Goal: Find specific fact: Find specific fact

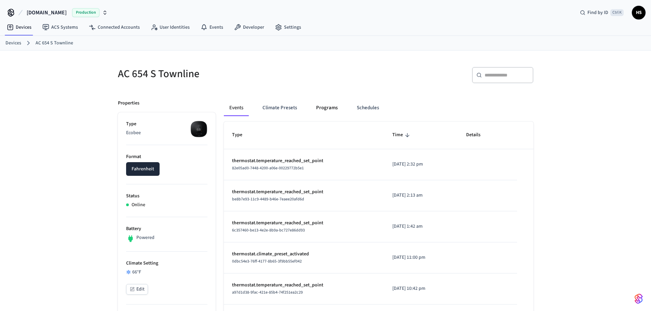
click at [338, 103] on button "Programs" at bounding box center [327, 108] width 32 height 16
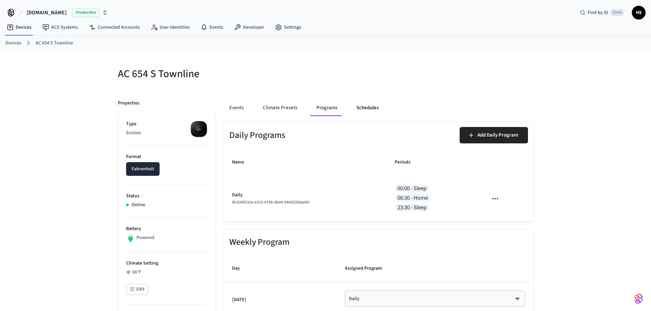
click at [362, 107] on button "Schedules" at bounding box center [367, 108] width 33 height 16
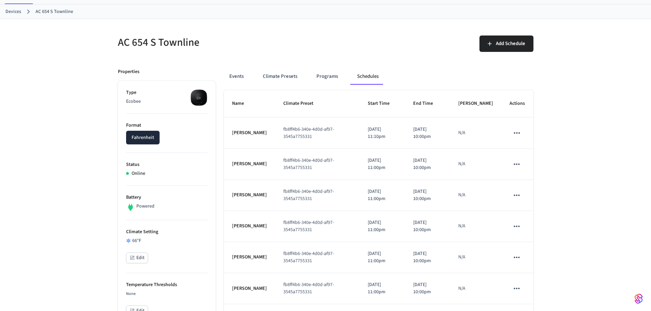
scroll to position [34, 0]
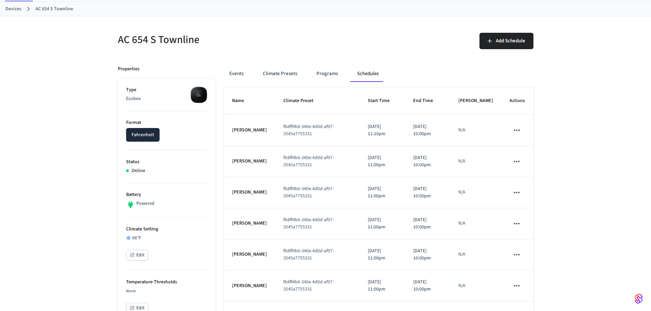
drag, startPoint x: 601, startPoint y: 62, endPoint x: 595, endPoint y: 59, distance: 6.7
drag, startPoint x: 322, startPoint y: 147, endPoint x: 289, endPoint y: 138, distance: 34.7
click at [289, 138] on td "fb8ff4b6-340e-4d0d-af97-3545a7755331" at bounding box center [317, 130] width 84 height 31
copy td "fb8ff4b6-340e-4d0d-af97-3545a7755331"
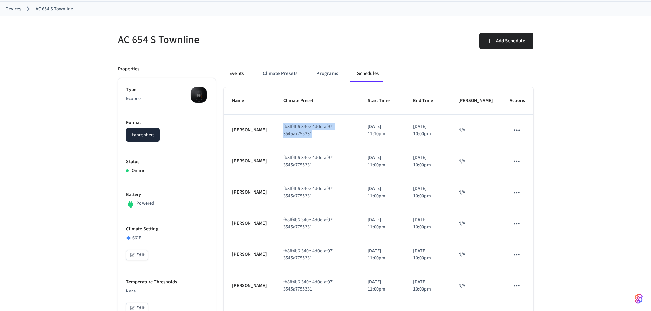
click at [243, 76] on button "Events" at bounding box center [236, 74] width 25 height 16
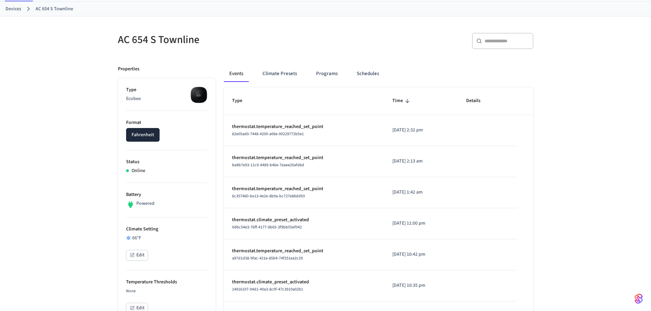
click at [505, 39] on input "text" at bounding box center [507, 41] width 44 height 7
paste input "**********"
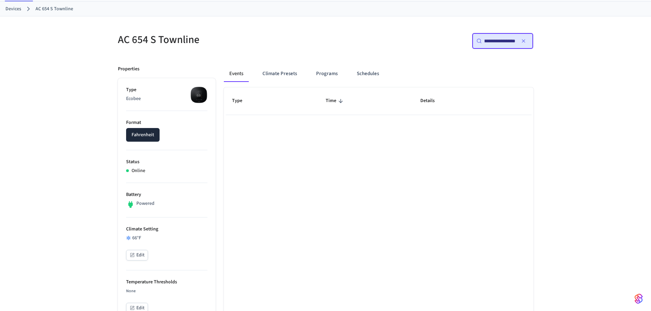
type input "**********"
click at [521, 42] on icon "button" at bounding box center [523, 40] width 5 height 5
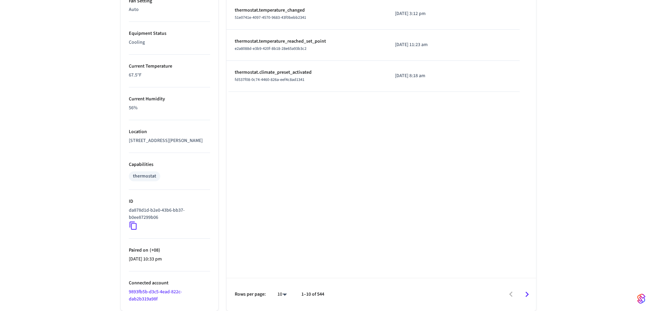
scroll to position [376, 0]
click at [277, 291] on li "100" at bounding box center [277, 291] width 18 height 18
type input "***"
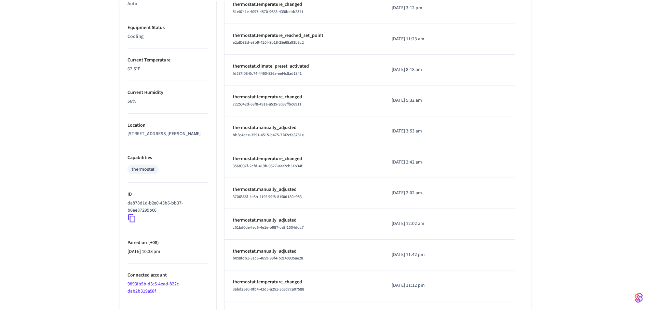
scroll to position [2982, 0]
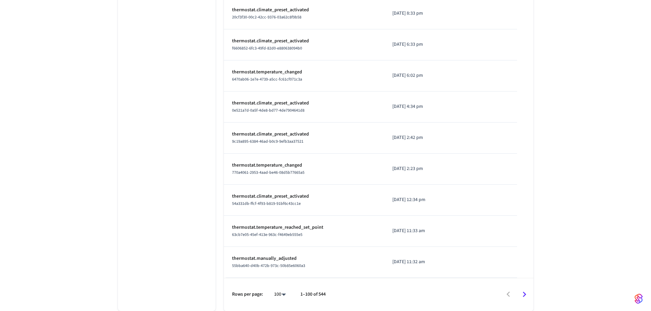
click at [511, 293] on div at bounding box center [433, 295] width 200 height 16
click at [507, 297] on div at bounding box center [433, 295] width 200 height 16
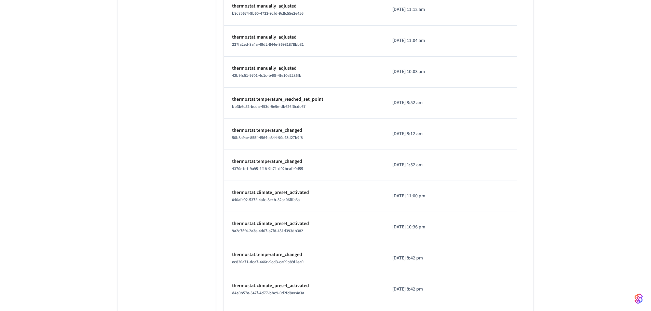
scroll to position [931, 0]
drag, startPoint x: 165, startPoint y: 163, endPoint x: 168, endPoint y: 156, distance: 8.0
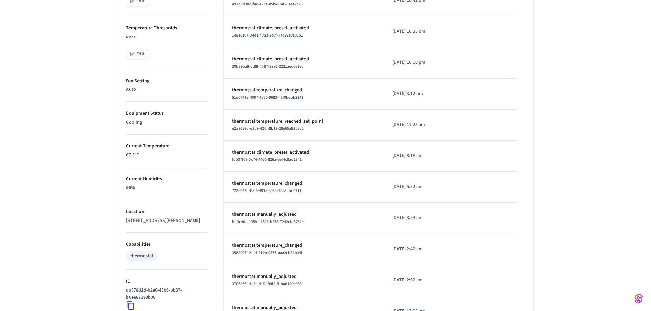
scroll to position [281, 0]
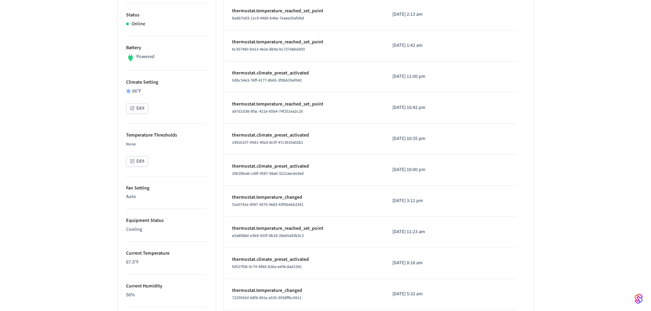
scroll to position [179, 0]
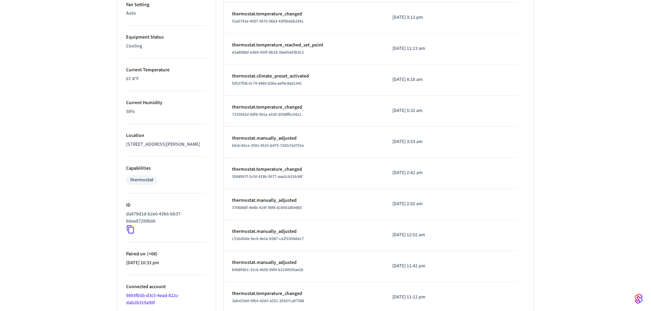
scroll to position [350, 0]
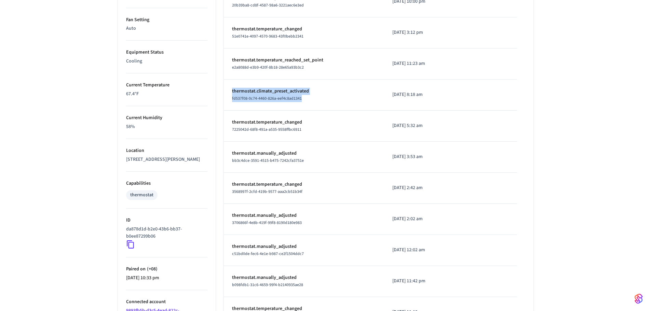
drag, startPoint x: 308, startPoint y: 98, endPoint x: 227, endPoint y: 92, distance: 80.5
click at [227, 92] on td "thermostat.climate_preset_activated fd537f08-0c74-4460-826a-eef4c8ad1341" at bounding box center [304, 95] width 160 height 31
copy td "thermostat.climate_preset_activated fd537f08-0c74-4460-826a-eef4c8ad1341"
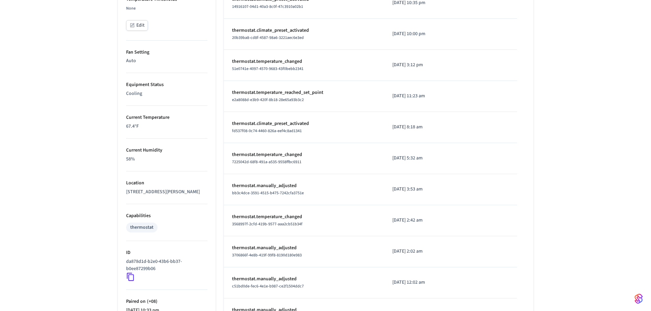
scroll to position [316, 0]
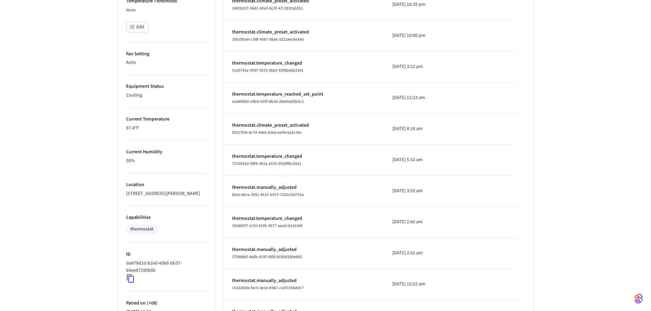
drag, startPoint x: 430, startPoint y: 124, endPoint x: 375, endPoint y: 121, distance: 54.8
click at [384, 121] on td "[DATE] 8:18 am" at bounding box center [421, 129] width 74 height 31
copy p "[DATE] 8:18 am"
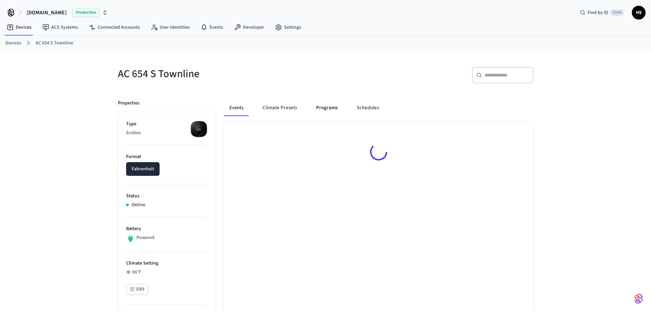
click at [318, 111] on button "Programs" at bounding box center [327, 108] width 32 height 16
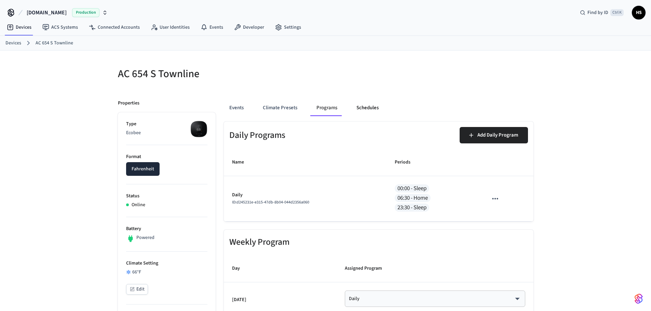
click at [356, 109] on button "Schedules" at bounding box center [367, 108] width 33 height 16
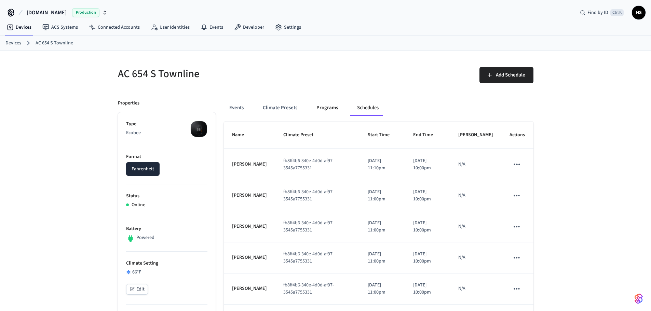
click at [317, 104] on button "Programs" at bounding box center [327, 108] width 32 height 16
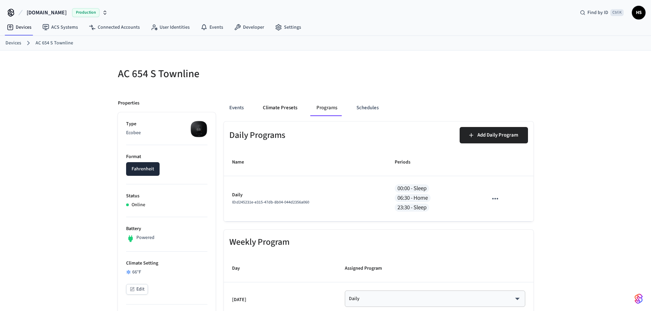
click at [287, 107] on button "Climate Presets" at bounding box center [279, 108] width 45 height 16
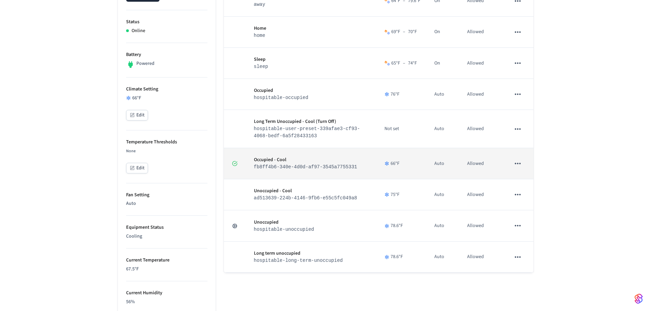
scroll to position [171, 0]
